Goal: Transaction & Acquisition: Purchase product/service

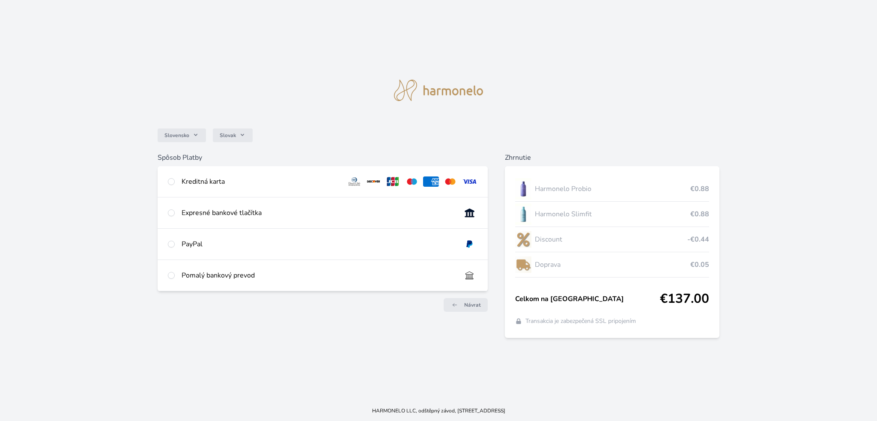
click at [261, 180] on div "Kreditná karta" at bounding box center [260, 181] width 158 height 10
radio input "true"
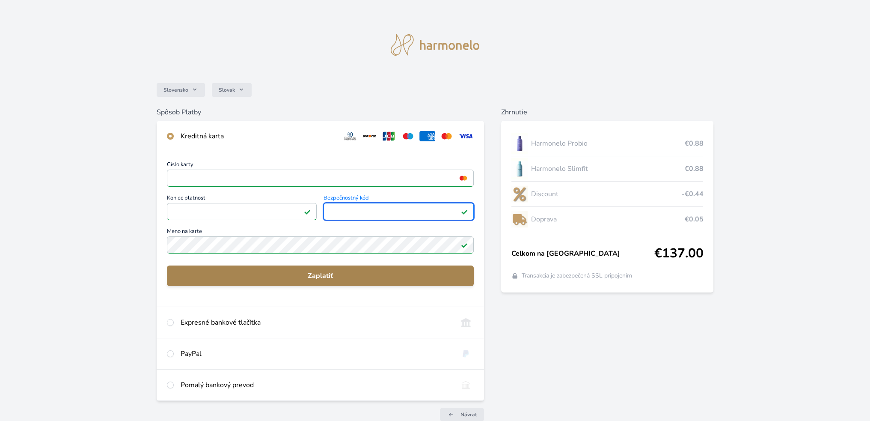
click at [337, 278] on span "Zaplatiť" at bounding box center [320, 276] width 293 height 10
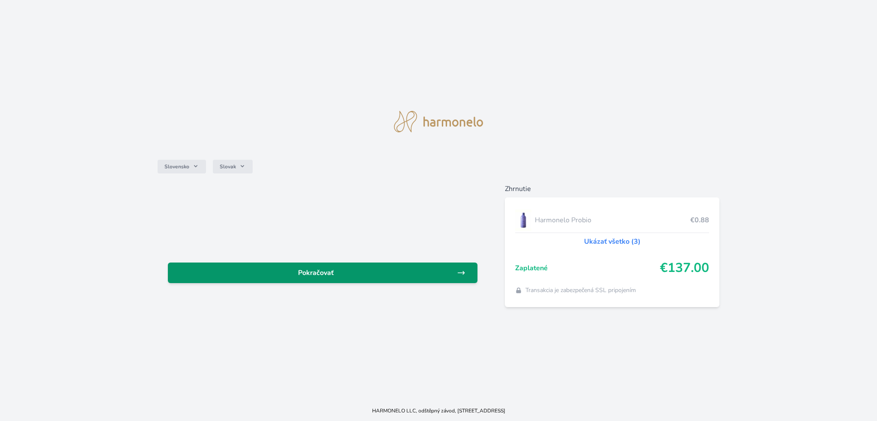
click at [344, 264] on link "Pokračovať" at bounding box center [322, 272] width 309 height 21
